Goal: Use online tool/utility: Use online tool/utility

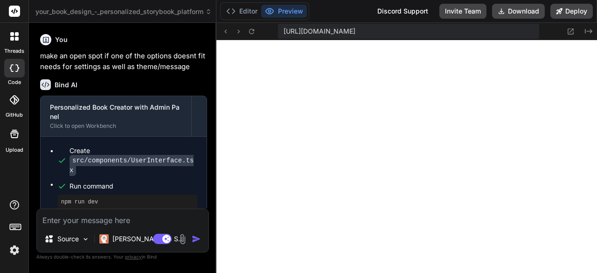
scroll to position [6291, 0]
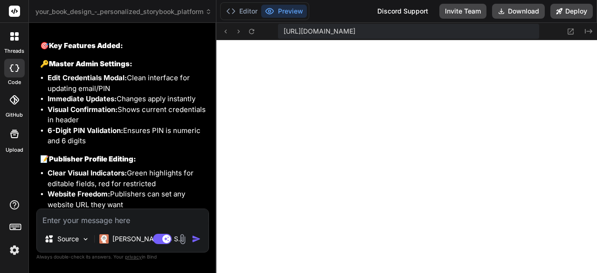
click at [113, 221] on textarea at bounding box center [123, 217] width 172 height 17
type textarea "h"
type textarea "x"
type textarea "ho"
type textarea "x"
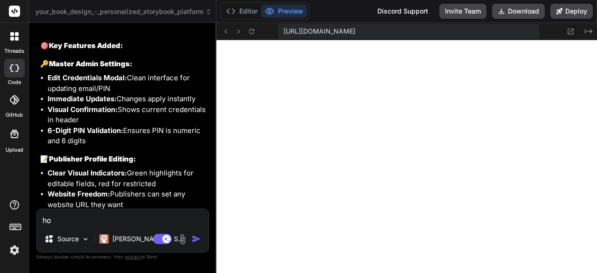
type textarea "how"
type textarea "x"
type textarea "how"
type textarea "x"
type textarea "how d"
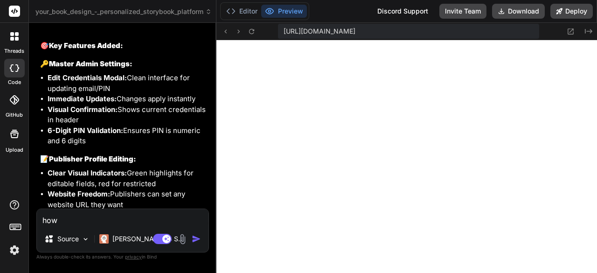
type textarea "x"
type textarea "how do"
type textarea "x"
type textarea "how doe"
type textarea "x"
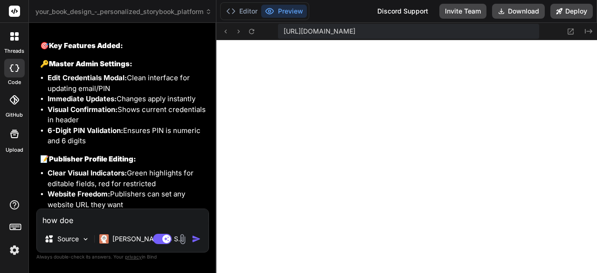
type textarea "how does"
type textarea "x"
type textarea "how does"
type textarea "x"
type textarea "how does t"
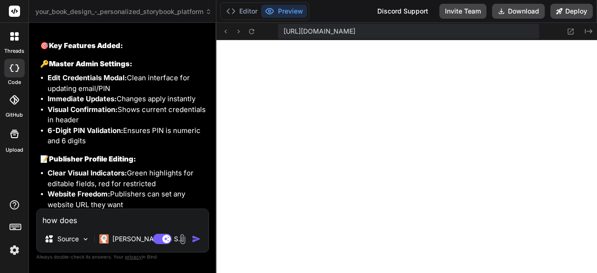
type textarea "x"
type textarea "how does th"
type textarea "x"
type textarea "how does the"
type textarea "x"
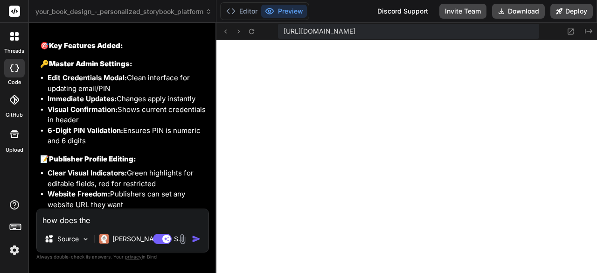
type textarea "how does the"
type textarea "x"
type textarea "how does the p"
type textarea "x"
type textarea "how does the pu"
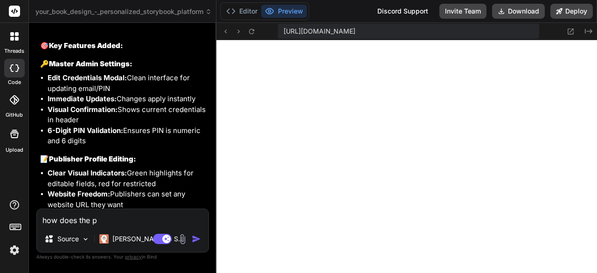
type textarea "x"
type textarea "how does the pub"
type textarea "x"
type textarea "how does the publ"
type textarea "x"
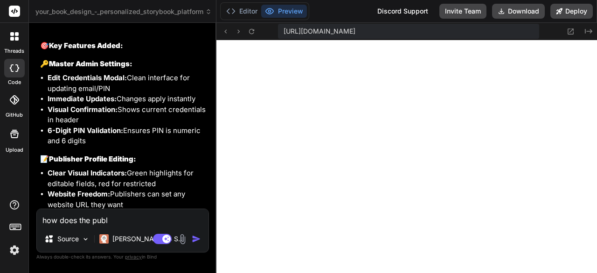
type textarea "how does the publi"
type textarea "x"
type textarea "how does the publis"
type textarea "x"
type textarea "how does the publish"
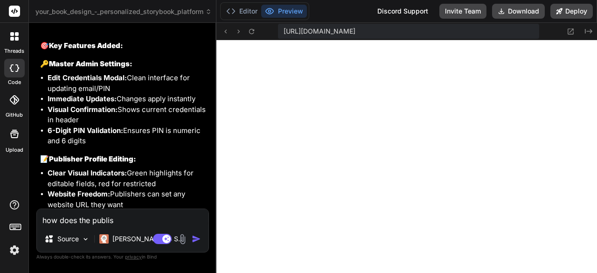
type textarea "x"
type textarea "how does the publishe"
type textarea "x"
type textarea "how does the publisher"
type textarea "x"
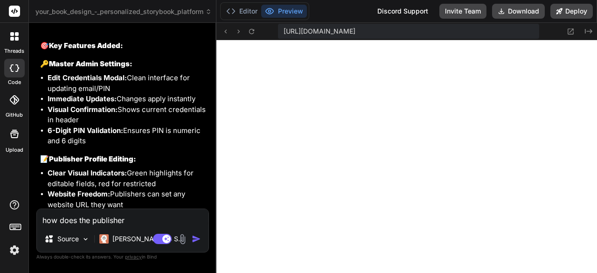
type textarea "how does the publishers"
type textarea "x"
type textarea "how does the publishers"
type textarea "x"
type textarea "how does the publishers g"
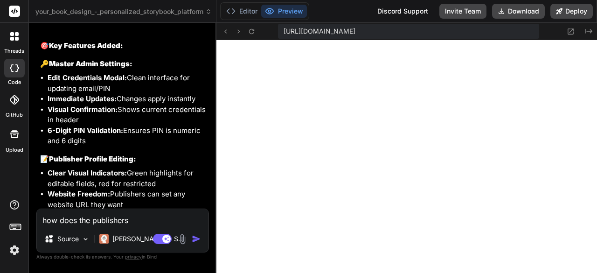
type textarea "x"
type textarea "how does the publishers ge"
type textarea "x"
type textarea "how does the publishers get"
type textarea "x"
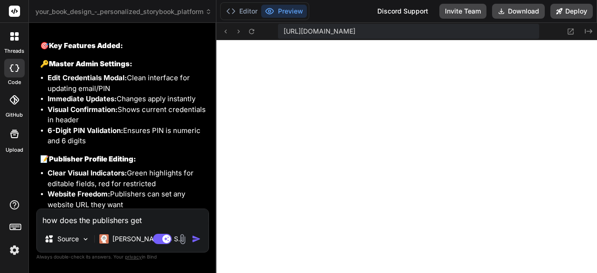
type textarea "how does the publishers get"
type textarea "x"
type textarea "how does the publishers get t"
type textarea "x"
type textarea "how does the publishers get th"
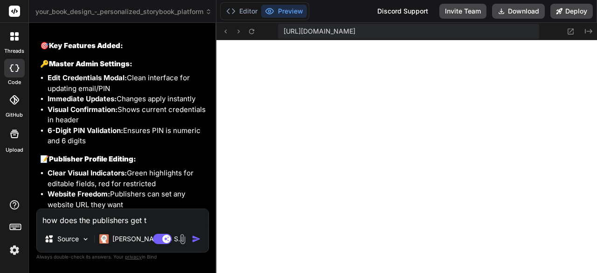
type textarea "x"
type textarea "how does the publishers get the"
type textarea "x"
type textarea "how does the publishers get thei"
type textarea "x"
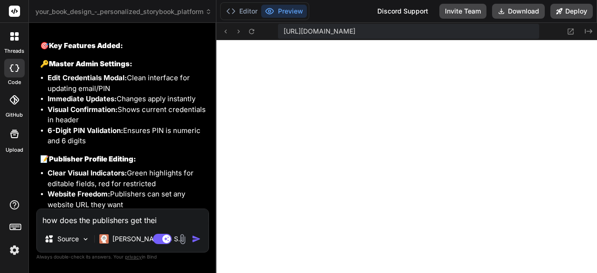
type textarea "how does the publishers get their"
type textarea "x"
type textarea "how does the publishers get their"
type textarea "x"
type textarea "how does the publishers get their l"
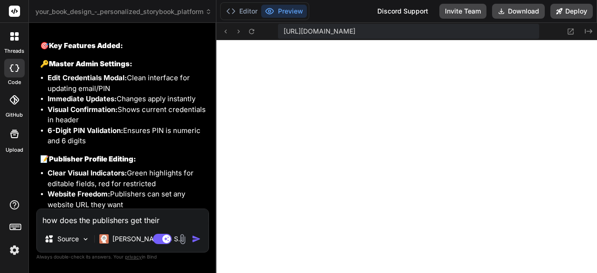
type textarea "x"
type textarea "how does the publishers get their li"
type textarea "x"
type textarea "how does the publishers get their lin"
type textarea "x"
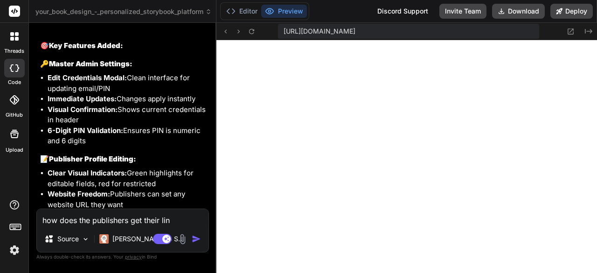
type textarea "how does the publishers get their link"
type textarea "x"
type textarea "how does the publishers get their linke"
type textarea "x"
type textarea "how does the publishers get their linked"
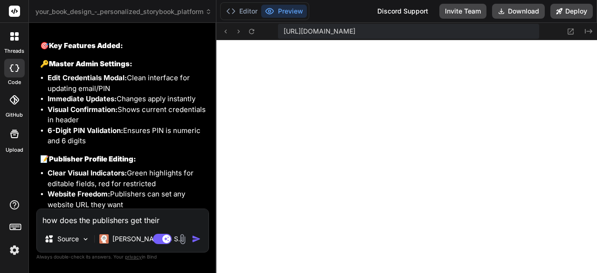
type textarea "x"
type textarea "how does the publishers get their linked"
type textarea "x"
type textarea "how does the publishers get their linked c"
type textarea "x"
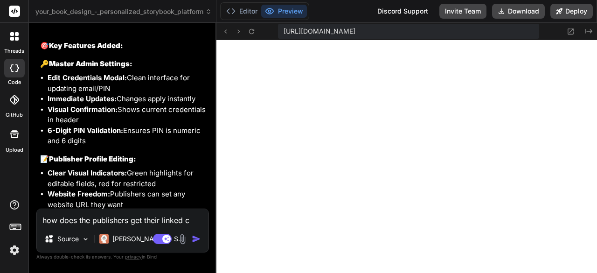
type textarea "how does the publishers get their linked cu"
type textarea "x"
type textarea "how does the publishers get their linked cus"
type textarea "x"
type textarea "how does the publishers get their linked cust"
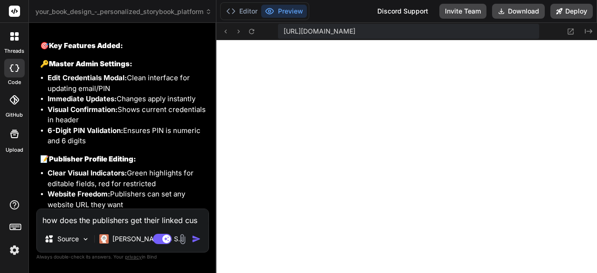
type textarea "x"
type textarea "how does the publishers get their linked custo"
type textarea "x"
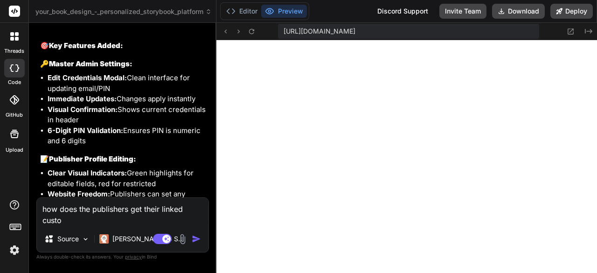
type textarea "how does the publishers get their linked custom"
type textarea "x"
type textarea "how does the publishers get their linked custome"
type textarea "x"
type textarea "how does the publishers get their linked customer"
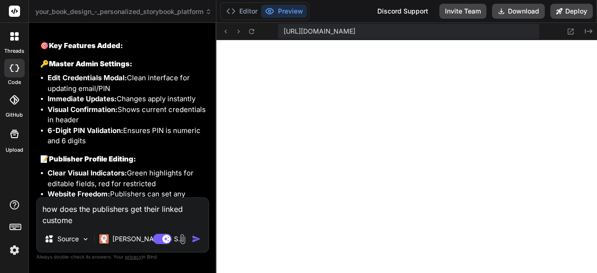
type textarea "x"
type textarea "how does the publishers get their linked customers"
type textarea "x"
type textarea "how does the publishers get their linked customers"
type textarea "x"
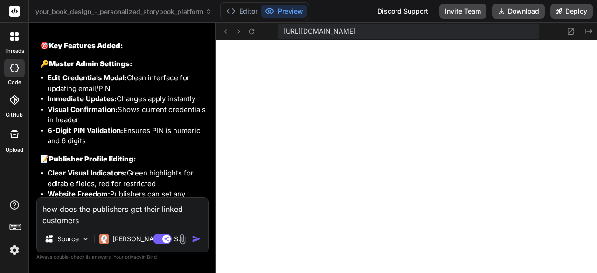
type textarea "how does the publishers get their linked customers t"
type textarea "x"
type textarea "how does the publishers get their linked customers to"
type textarea "x"
type textarea "how does the publishers get their linked customers to"
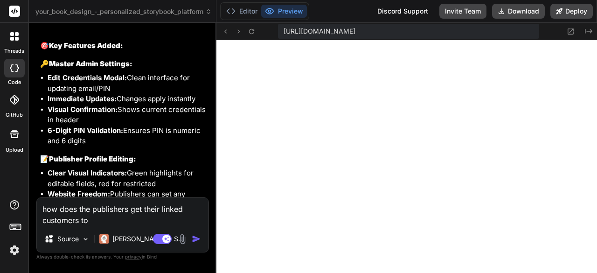
type textarea "x"
type textarea "how does the publishers get their linked customers to t"
type textarea "x"
type textarea "how does the publishers get their linked customers to th"
type textarea "x"
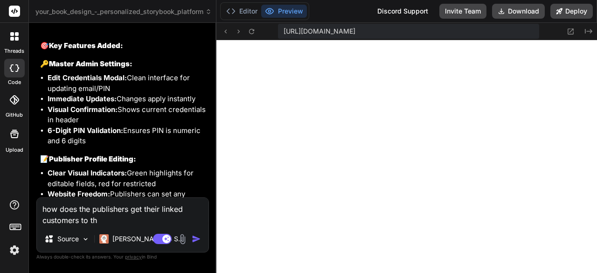
type textarea "how does the publishers get their linked customers to thi"
type textarea "x"
type textarea "how does the publishers get their linked customers to th"
type textarea "x"
type textarea "how does the publishers get their linked customers to ths"
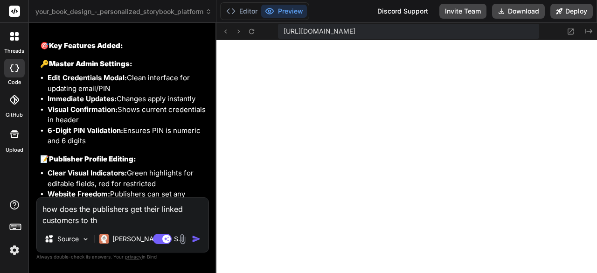
type textarea "x"
type textarea "how does the publishers get their linked customers to thsi"
type textarea "x"
type textarea "how does the publishers get their linked customers to thsir"
type textarea "x"
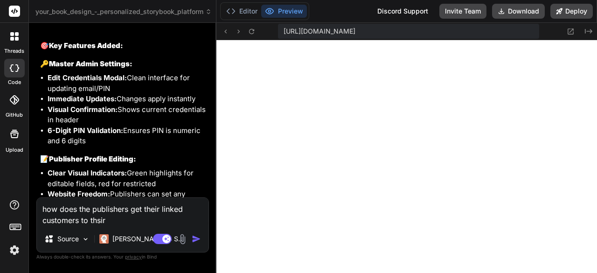
type textarea "how does the publishers get their linked customers to thsir"
type textarea "x"
type textarea "how does the publishers get their linked customers to thsir p"
type textarea "x"
type textarea "how does the publishers get their linked customers to thsir pa"
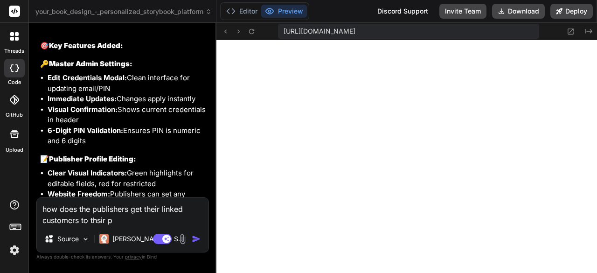
type textarea "x"
type textarea "how does the publishers get their linked customers to thsir pag"
type textarea "x"
type textarea "how does the publishers get their linked customers to thsir page"
type textarea "x"
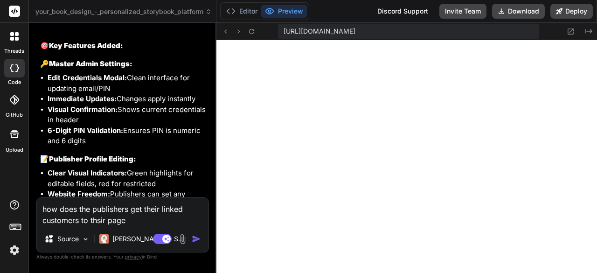
type textarea "how does the publishers get their linked customers to thsir page?"
type textarea "x"
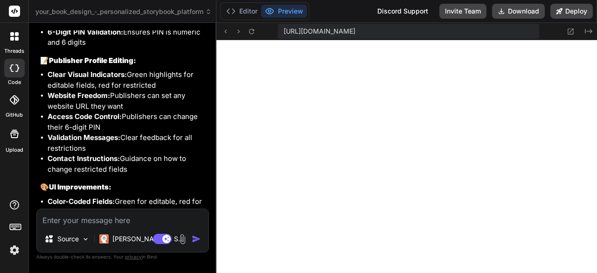
scroll to position [13533, 0]
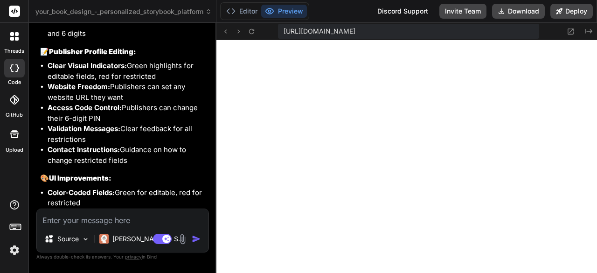
type textarea "x"
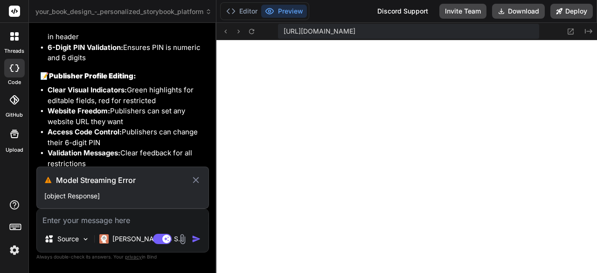
type textarea "e"
type textarea "x"
type textarea "ex"
type textarea "x"
type textarea "exp"
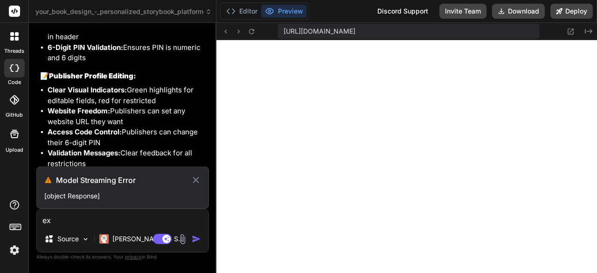
type textarea "x"
type textarea "expl"
type textarea "x"
type textarea "expla"
type textarea "x"
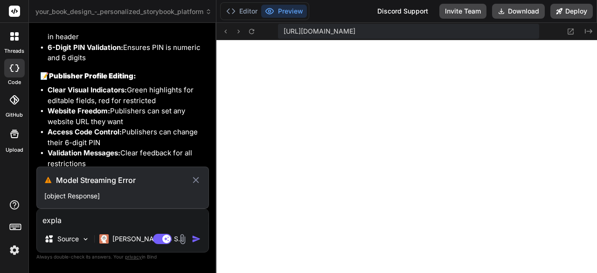
type textarea "explai"
type textarea "x"
type textarea "explain"
type textarea "x"
type textarea "explain"
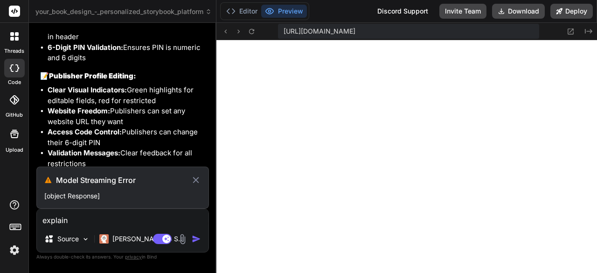
type textarea "x"
type textarea "explain h"
type textarea "x"
type textarea "explain ho"
type textarea "x"
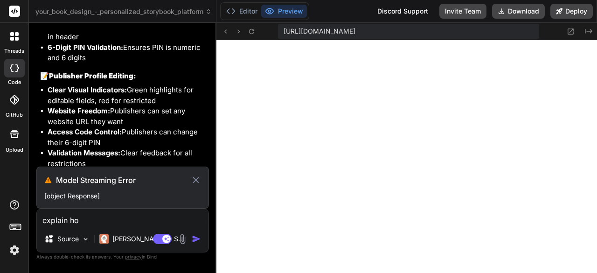
type textarea "explain how"
type textarea "x"
type textarea "explain how"
type textarea "x"
type textarea "explain how t"
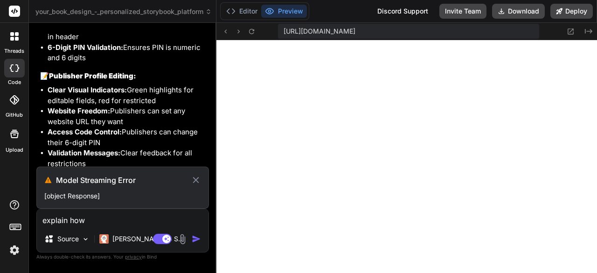
type textarea "x"
type textarea "explain how th"
type textarea "x"
type textarea "explain how the"
type textarea "x"
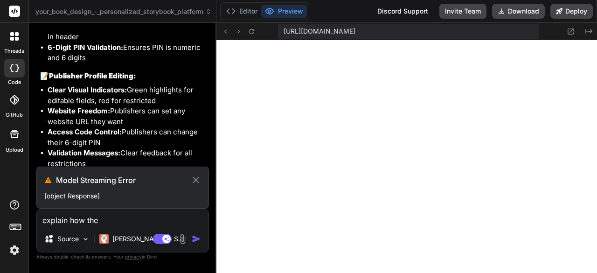
type textarea "explain how the"
type textarea "x"
type textarea "explain how the p"
type textarea "x"
type textarea "explain how the pu"
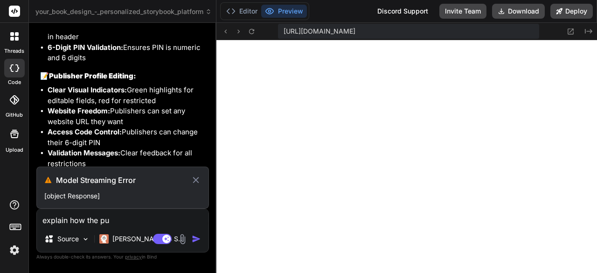
type textarea "x"
type textarea "explain how the pub"
type textarea "x"
type textarea "explain how the publ"
type textarea "x"
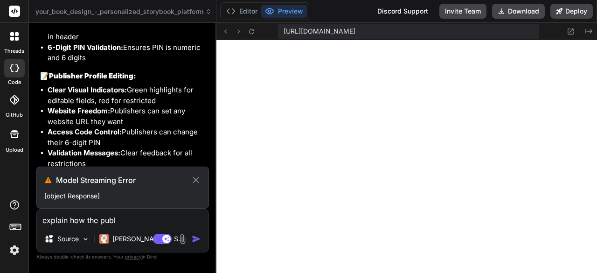
type textarea "explain how the publi"
type textarea "x"
type textarea "explain how the publis"
type textarea "x"
type textarea "explain how the publish"
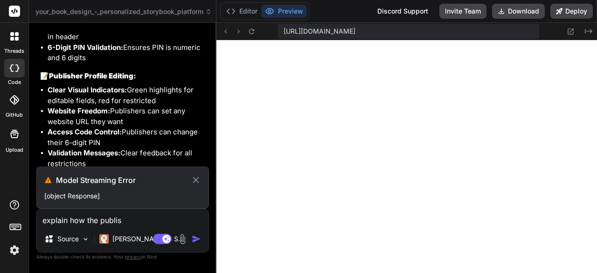
type textarea "x"
type textarea "explain how the publishe"
type textarea "x"
type textarea "explain how the publisher"
type textarea "x"
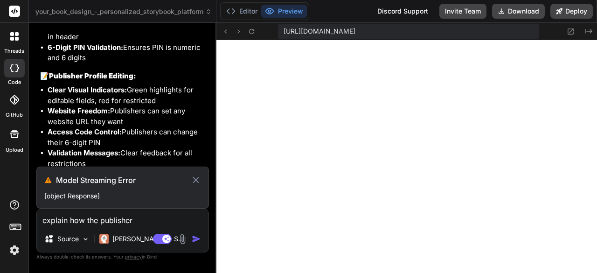
type textarea "explain how the publisher"
type textarea "x"
type textarea "explain how the publisher g"
type textarea "x"
type textarea "explain how the publisher ge"
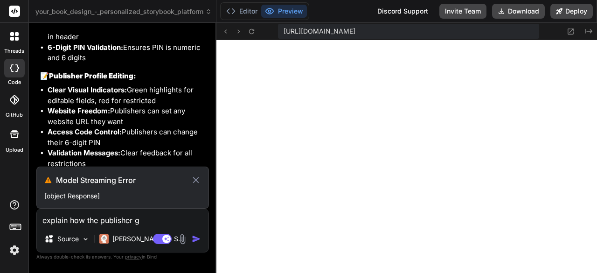
type textarea "x"
type textarea "explain how the publisher get"
type textarea "x"
type textarea "explain how the publisher get"
type textarea "x"
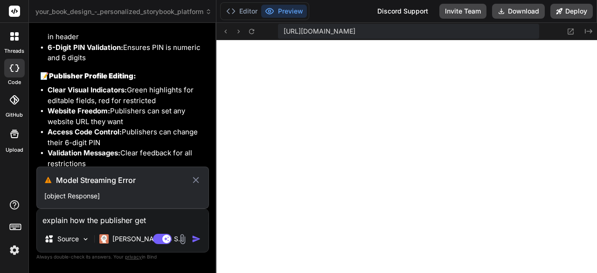
type textarea "explain how the publisher get t"
type textarea "x"
type textarea "explain how the publisher get th"
type textarea "x"
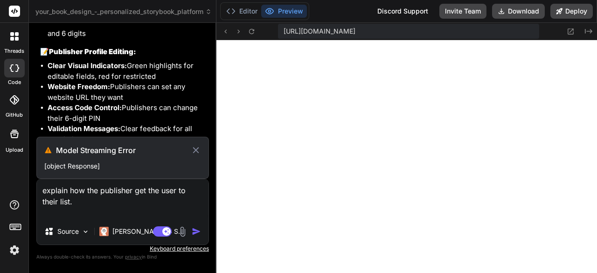
scroll to position [13539, 0]
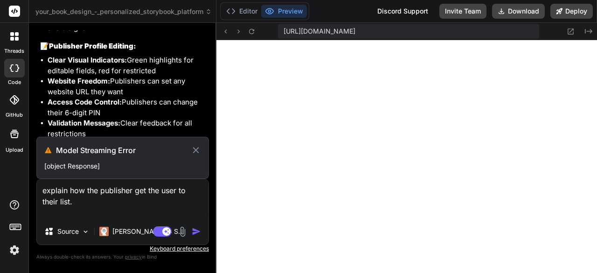
click at [195, 224] on div "Source Claude 4 S.." at bounding box center [123, 233] width 172 height 22
click at [184, 208] on textarea "explain how the publisher get the user to their list." at bounding box center [123, 198] width 172 height 39
click at [198, 148] on icon at bounding box center [196, 150] width 6 height 6
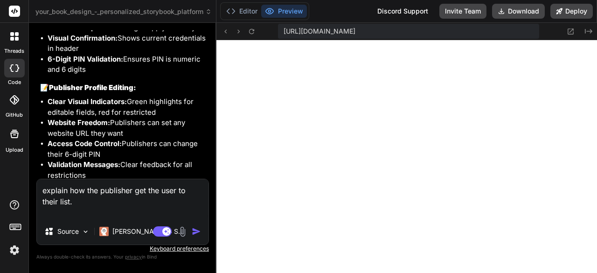
click at [195, 234] on img "button" at bounding box center [196, 231] width 9 height 9
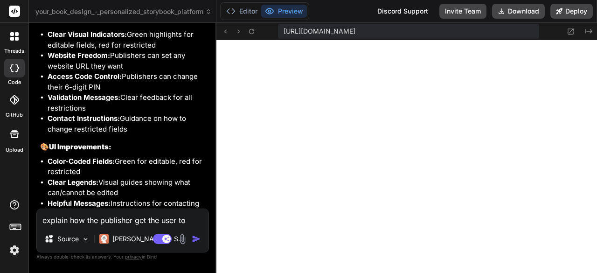
scroll to position [13559, 0]
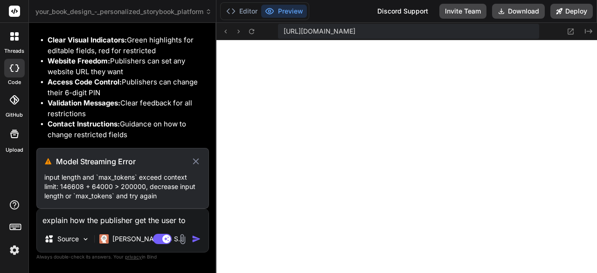
click at [195, 161] on icon at bounding box center [196, 161] width 6 height 6
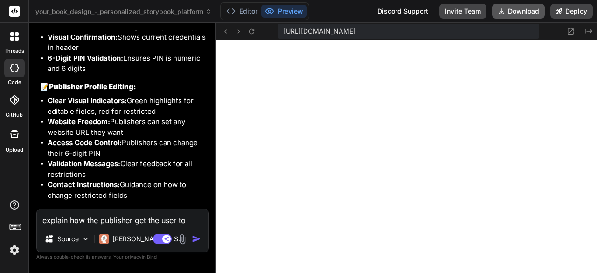
click at [519, 9] on button "Download" at bounding box center [518, 11] width 53 height 15
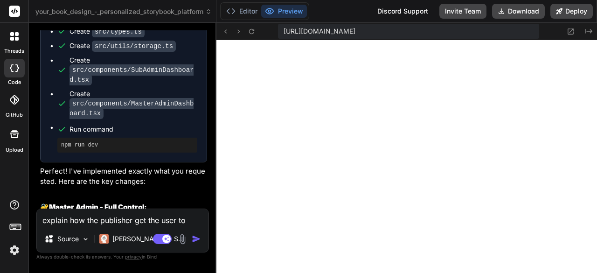
scroll to position [12940, 0]
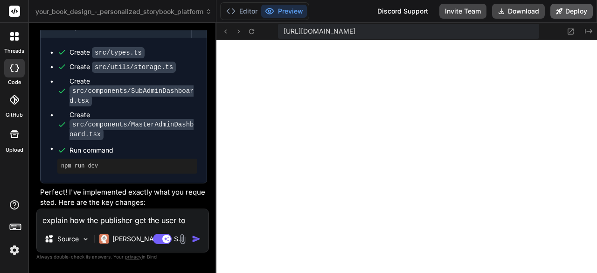
click at [572, 9] on button "Deploy" at bounding box center [571, 11] width 42 height 15
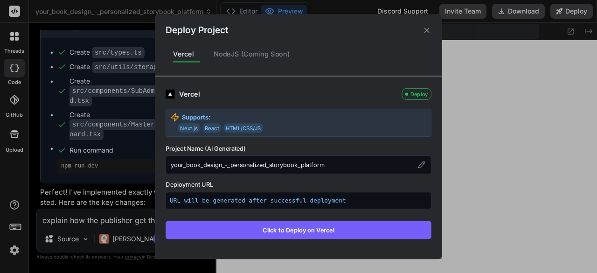
click at [383, 165] on div "your_book_design_-_personalized_storybook_platform" at bounding box center [298, 164] width 266 height 19
click at [425, 33] on icon at bounding box center [426, 30] width 9 height 9
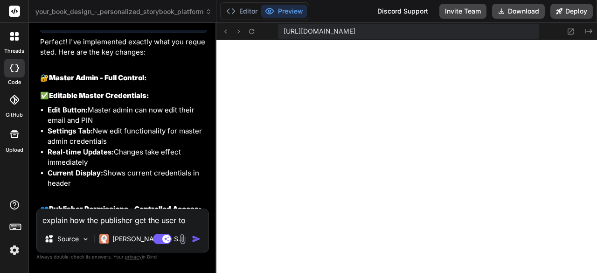
scroll to position [13079, 0]
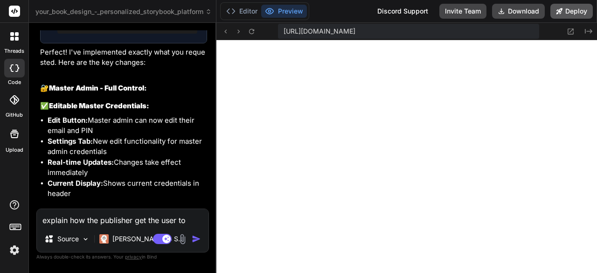
click at [562, 11] on icon at bounding box center [559, 11] width 7 height 7
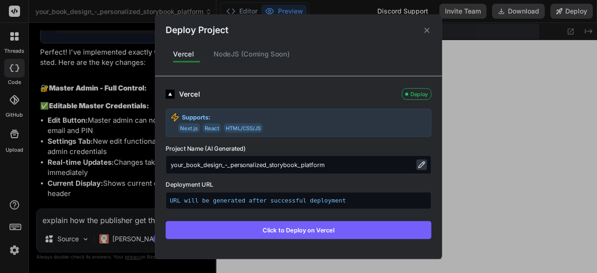
click at [419, 166] on icon at bounding box center [421, 164] width 7 height 7
drag, startPoint x: 397, startPoint y: 161, endPoint x: 153, endPoint y: 161, distance: 243.8
click at [153, 161] on div "Deploy Project Vercel NodeJS (Coming Soon) Vercel Deploy Supports: Next.js Reac…" at bounding box center [298, 136] width 597 height 273
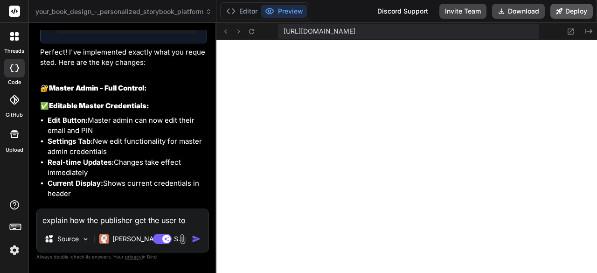
click at [558, 12] on icon at bounding box center [559, 11] width 6 height 6
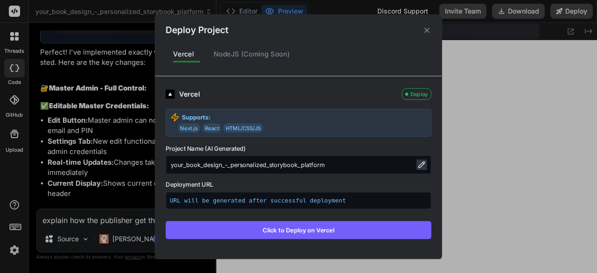
click at [419, 165] on icon at bounding box center [421, 164] width 6 height 6
drag, startPoint x: 349, startPoint y: 165, endPoint x: 161, endPoint y: 161, distance: 187.4
click at [161, 161] on div "Vercel Deploy Supports: Next.js React HTML/CSS/JS Project Name (AI Generated) y…" at bounding box center [298, 162] width 286 height 172
click at [333, 166] on input "your_book_design_-_personalized_storybook_platform" at bounding box center [298, 164] width 266 height 19
drag, startPoint x: 333, startPoint y: 166, endPoint x: 167, endPoint y: 160, distance: 166.1
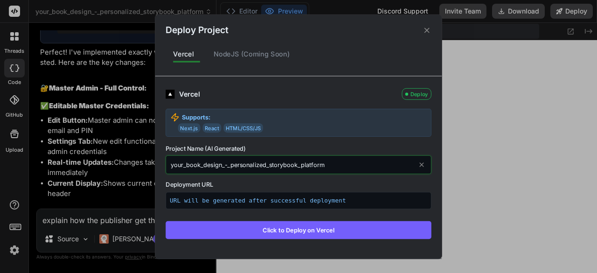
click at [167, 164] on input "your_book_design_-_personalized_storybook_platform" at bounding box center [298, 164] width 266 height 19
click at [296, 229] on button "Click to Deploy on Vercel" at bounding box center [298, 229] width 266 height 18
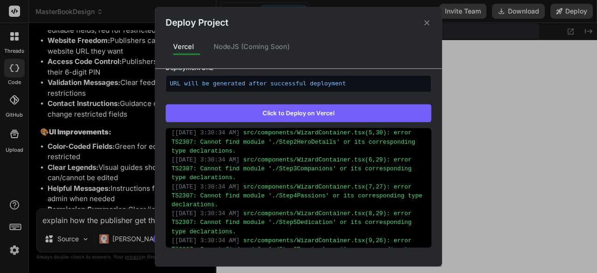
scroll to position [2349, 0]
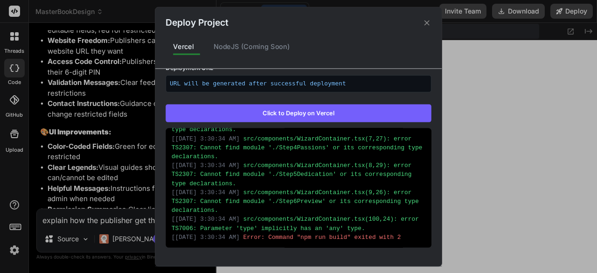
click at [335, 112] on button "Click to Deploy on Vercel" at bounding box center [298, 113] width 266 height 18
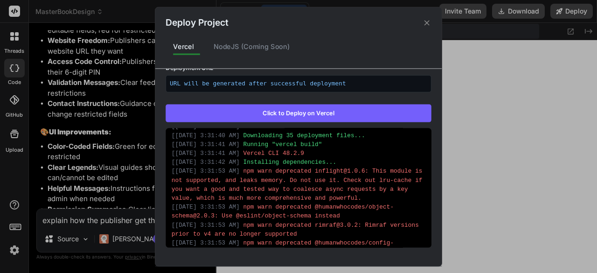
scroll to position [93, 0]
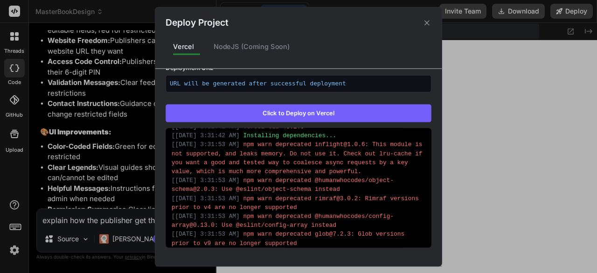
click at [426, 23] on icon at bounding box center [426, 22] width 5 height 5
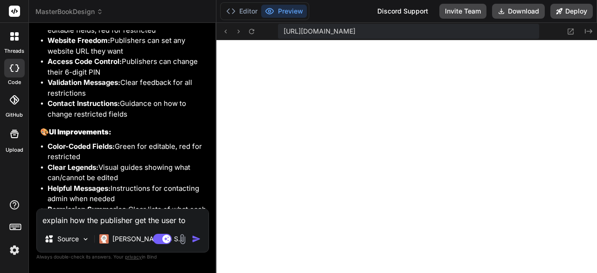
scroll to position [13606, 0]
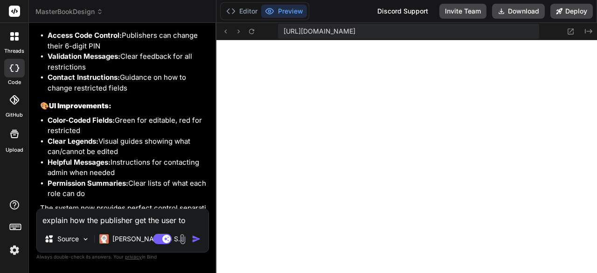
click at [137, 220] on textarea "explain how the publisher get the user to their list." at bounding box center [123, 217] width 172 height 17
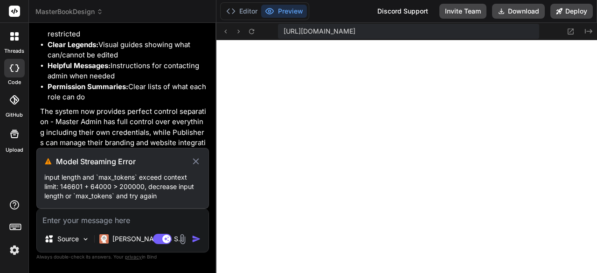
scroll to position [13697, 0]
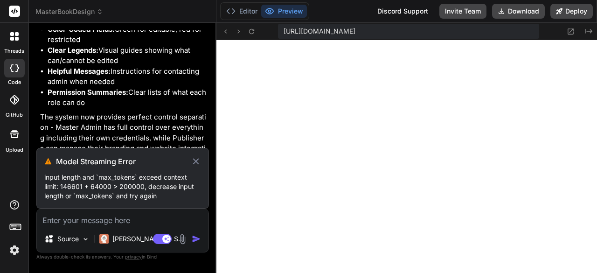
click at [193, 159] on icon at bounding box center [196, 161] width 10 height 11
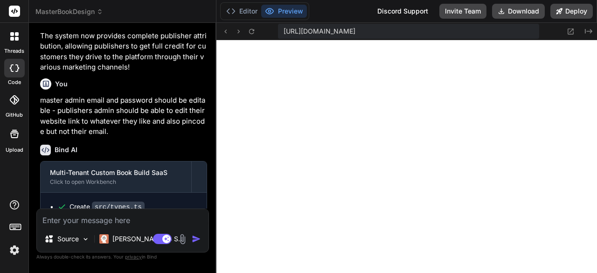
scroll to position [12797, 0]
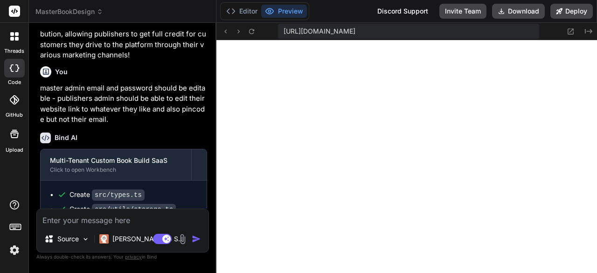
drag, startPoint x: 41, startPoint y: 129, endPoint x: 78, endPoint y: 202, distance: 82.1
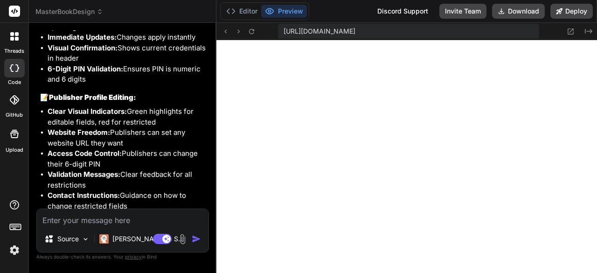
scroll to position [13450, 0]
